Goal: Browse casually

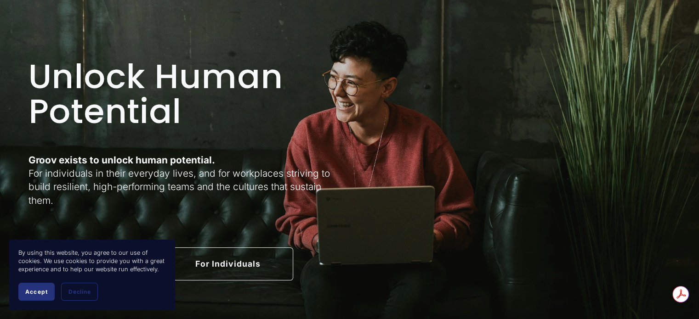
click at [40, 294] on span "Accept" at bounding box center [36, 292] width 23 height 7
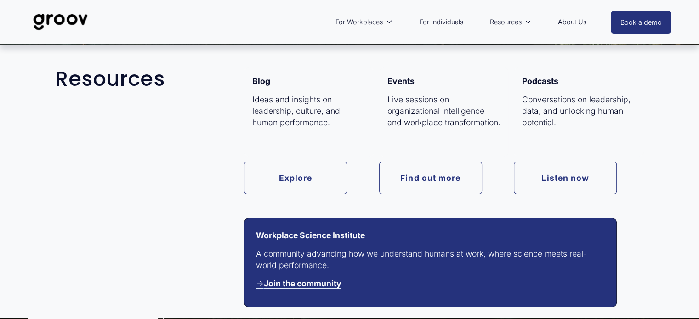
click at [534, 80] on strong "Podcasts" at bounding box center [540, 81] width 36 height 10
click at [554, 182] on link "Listen now" at bounding box center [565, 178] width 103 height 33
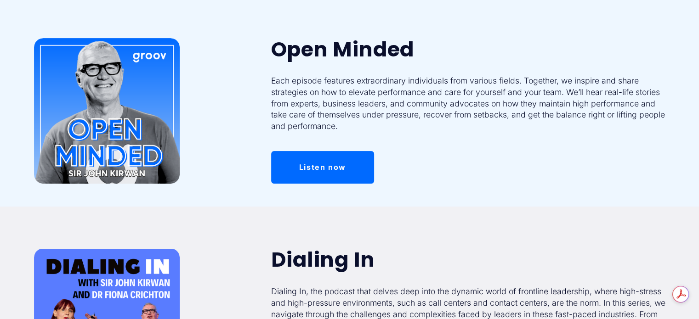
scroll to position [92, 0]
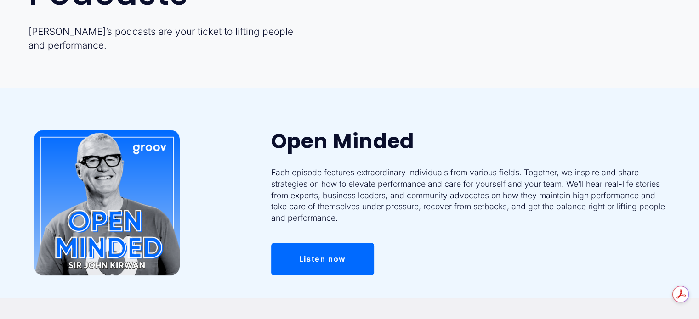
click at [132, 189] on div at bounding box center [107, 203] width 146 height 146
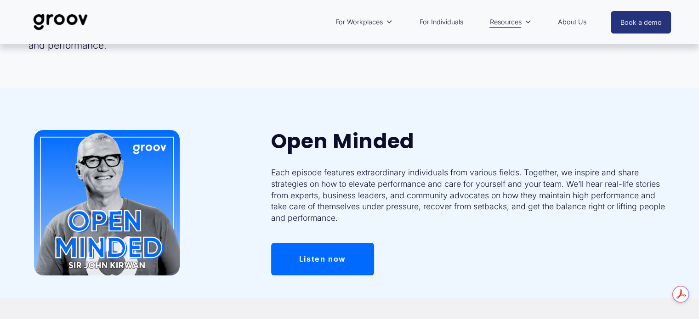
click at [572, 20] on link "About Us" at bounding box center [572, 21] width 38 height 21
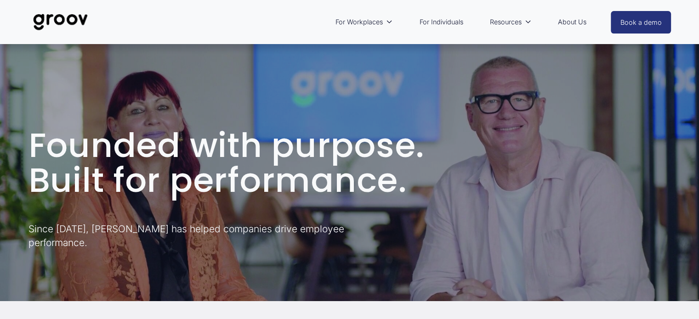
click at [60, 25] on img at bounding box center [60, 22] width 65 height 30
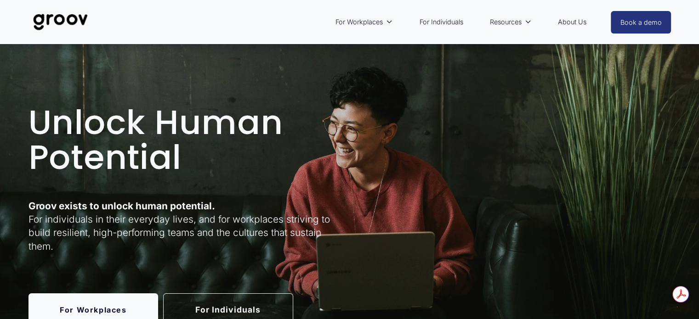
click at [206, 25] on div "For Workplaces Workplace overview Customer Stories For Individuals Resources Bl…" at bounding box center [351, 21] width 479 height 21
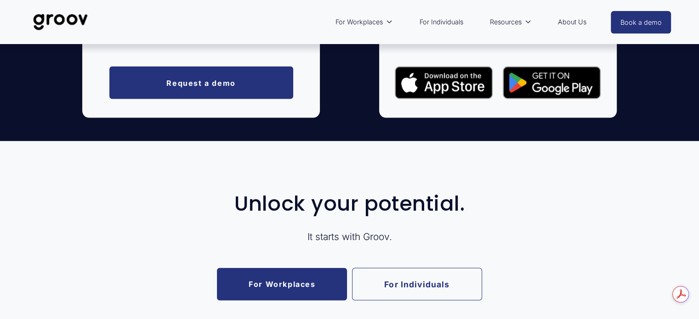
scroll to position [2283, 0]
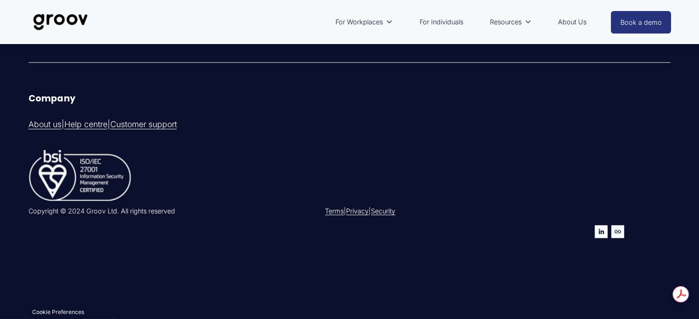
click at [50, 25] on img at bounding box center [60, 22] width 65 height 30
